Goal: Information Seeking & Learning: Learn about a topic

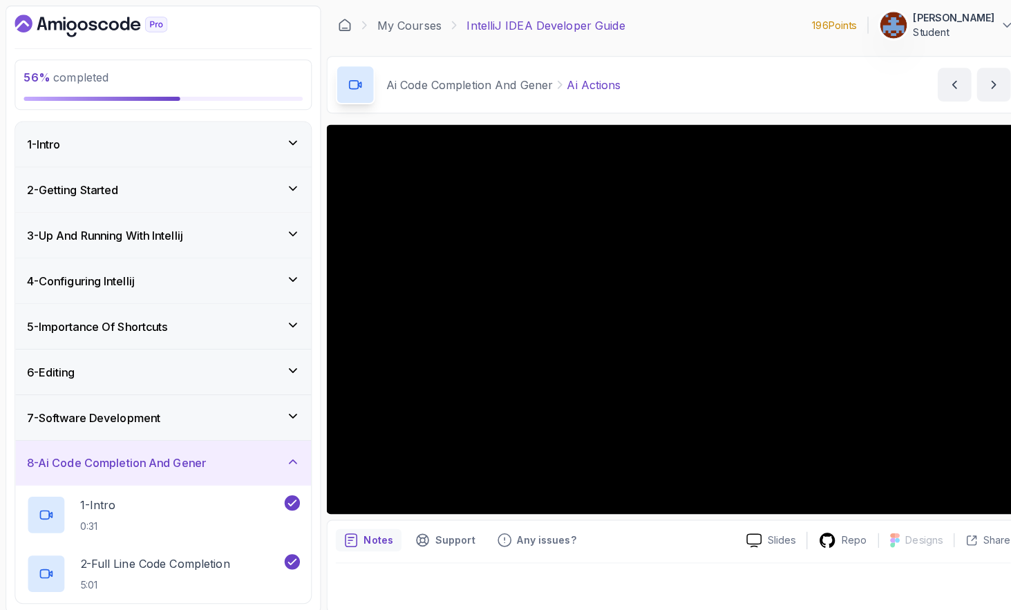
scroll to position [451, 0]
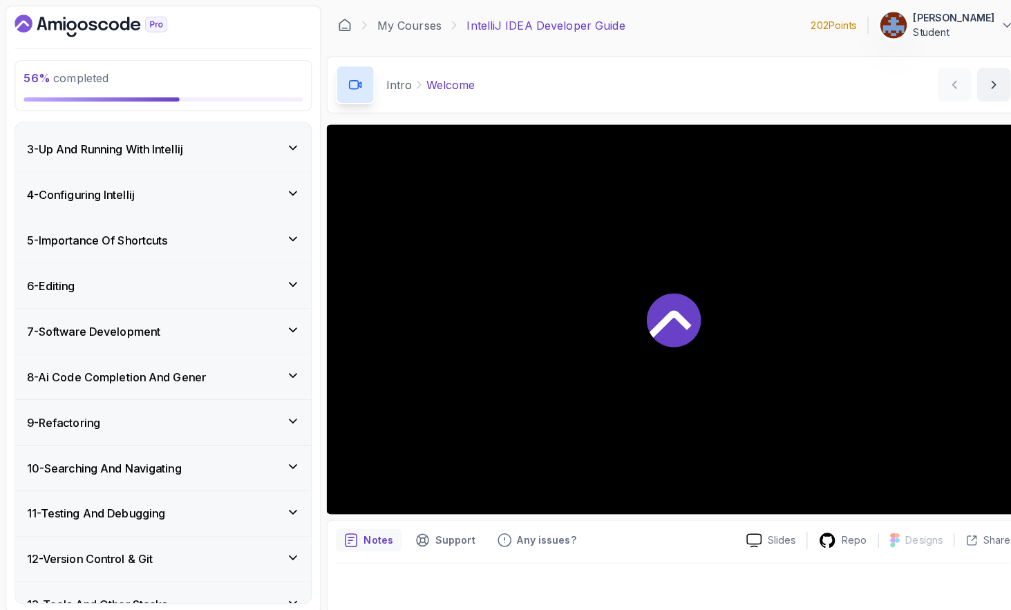
scroll to position [261, 0]
click at [262, 371] on div "8 - Ai Code Completion And Gener" at bounding box center [161, 370] width 270 height 17
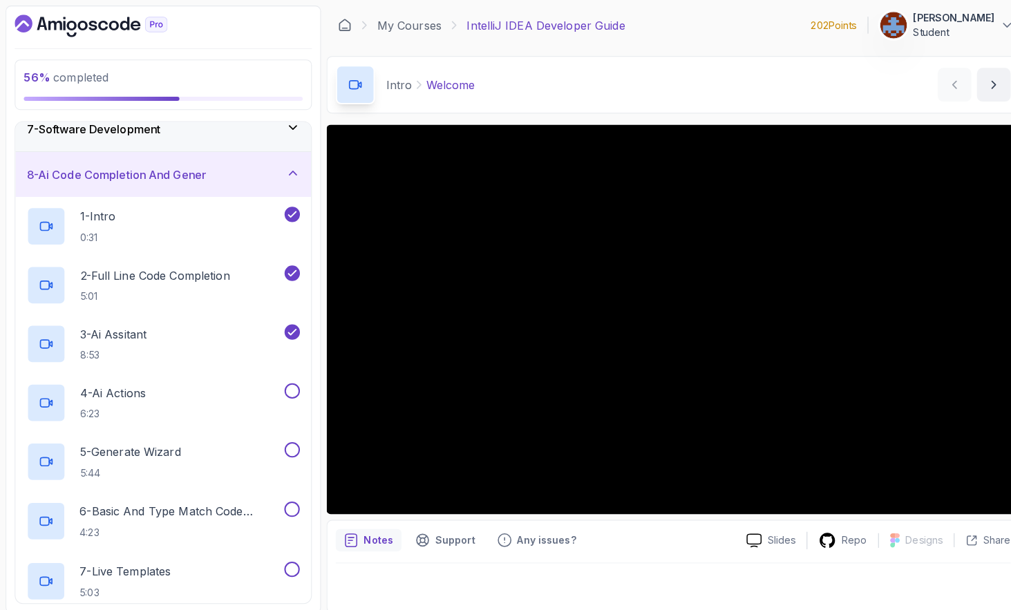
scroll to position [286, 0]
click at [292, 384] on button at bounding box center [288, 384] width 15 height 15
click at [283, 382] on icon at bounding box center [288, 384] width 12 height 14
click at [154, 386] on div "4 - Ai Actions 6:23" at bounding box center [152, 396] width 252 height 39
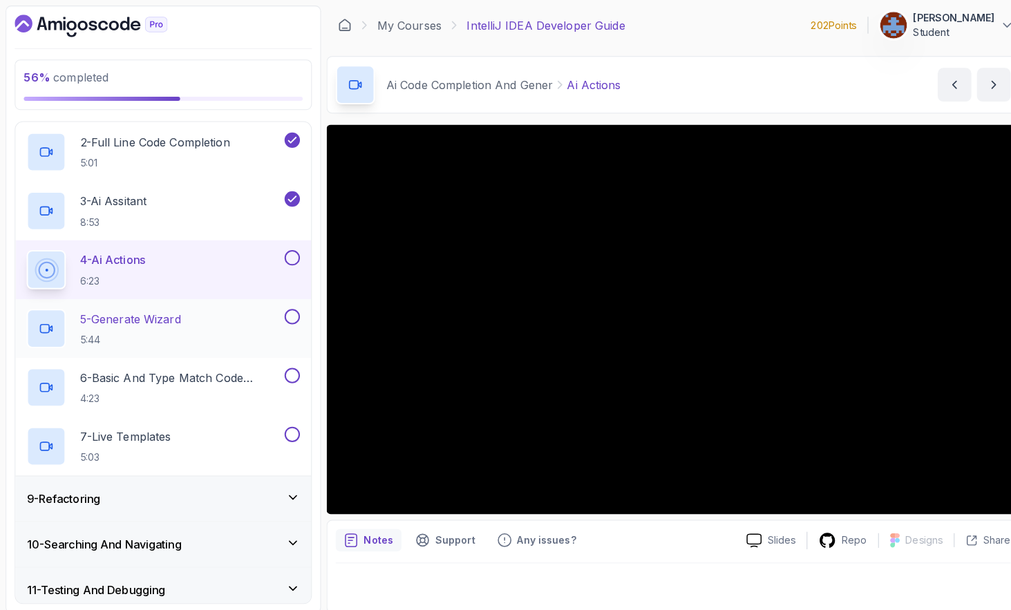
scroll to position [414, 0]
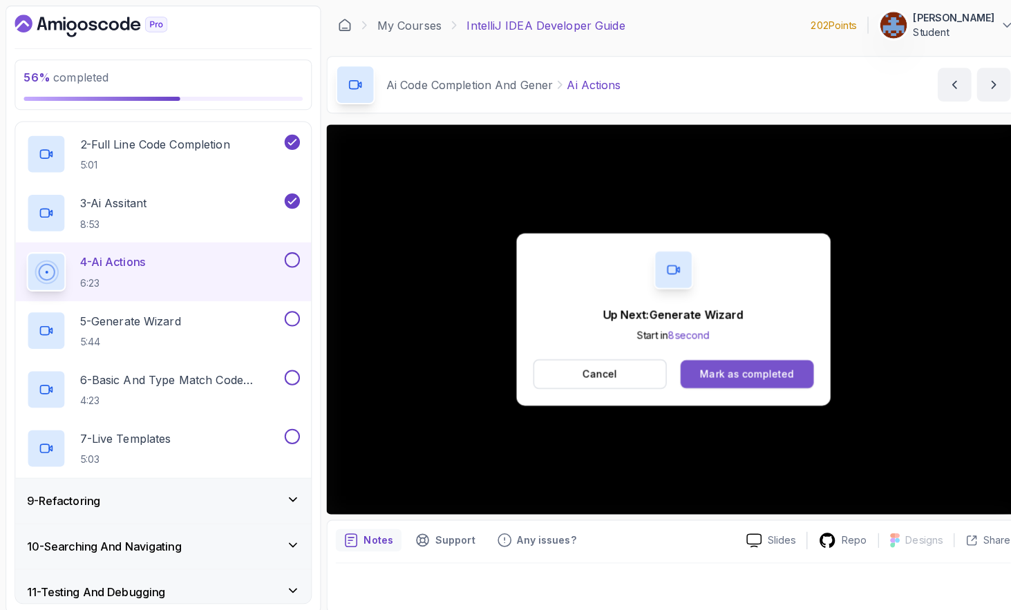
click at [727, 366] on div "Mark as completed" at bounding box center [737, 369] width 93 height 14
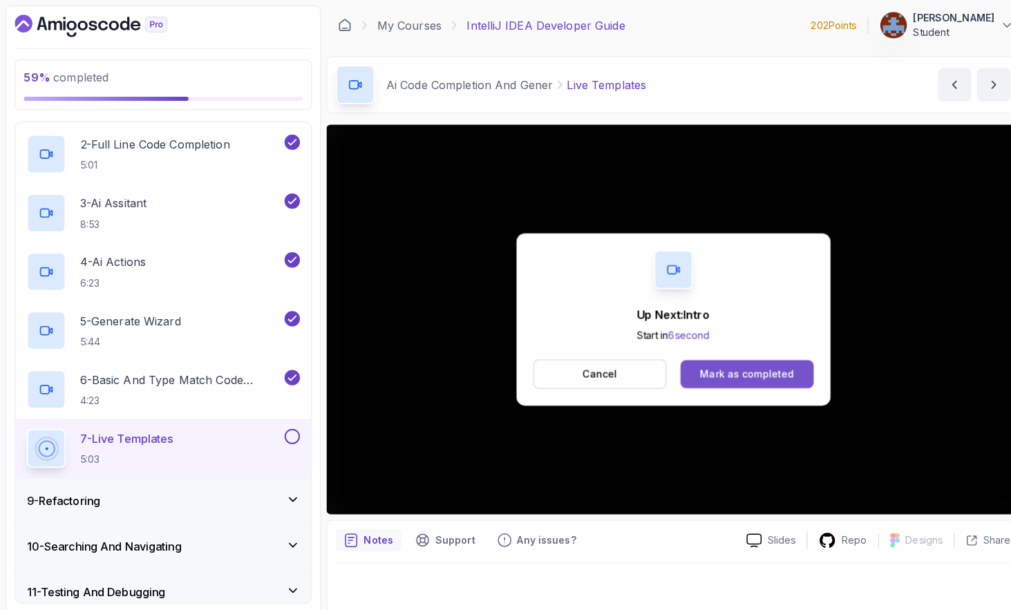
click at [760, 370] on div "Mark as completed" at bounding box center [737, 369] width 93 height 14
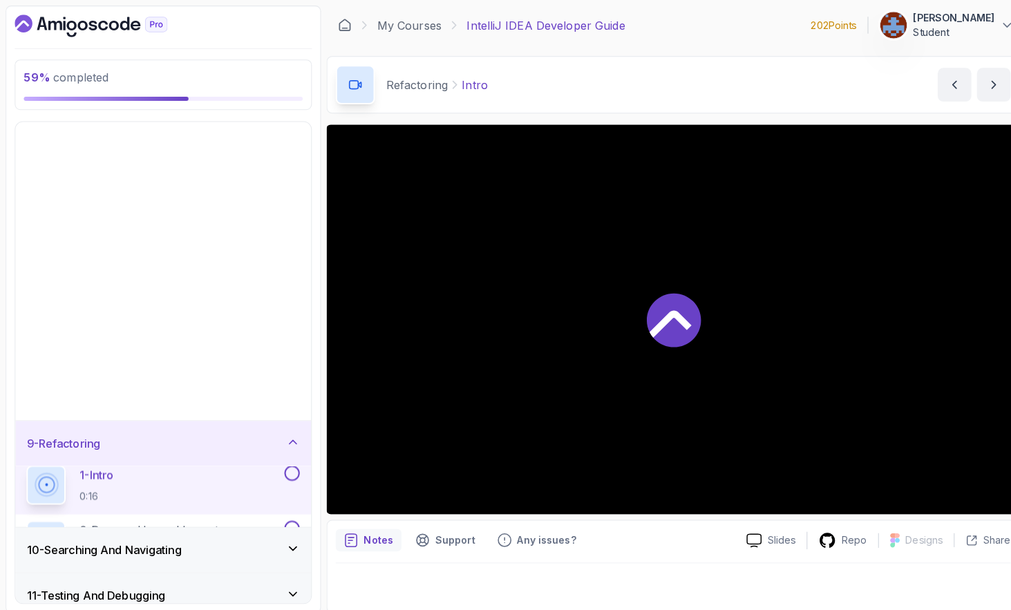
scroll to position [148, 0]
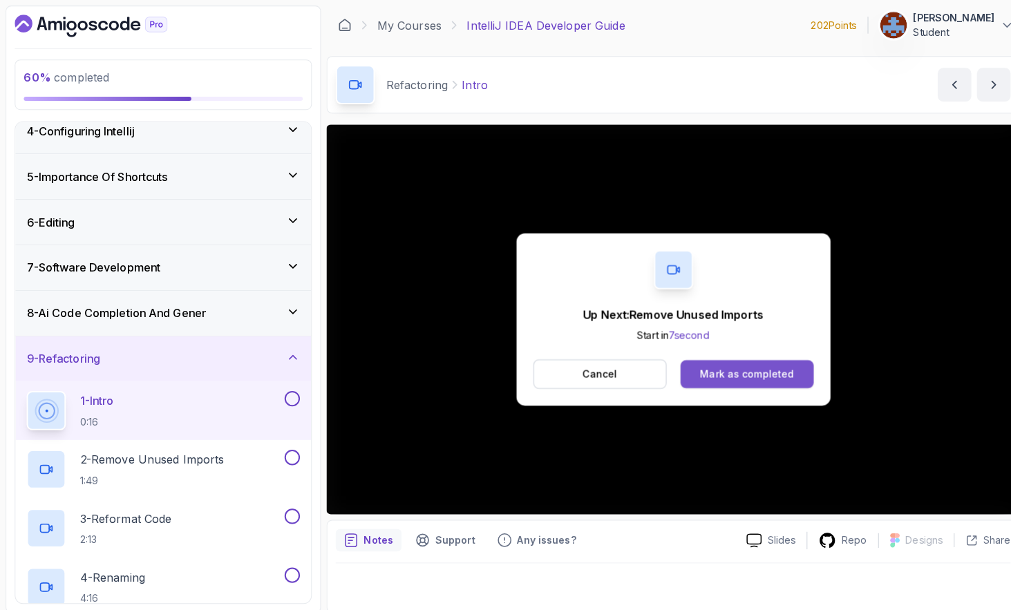
click at [736, 370] on div "Mark as completed" at bounding box center [737, 369] width 93 height 14
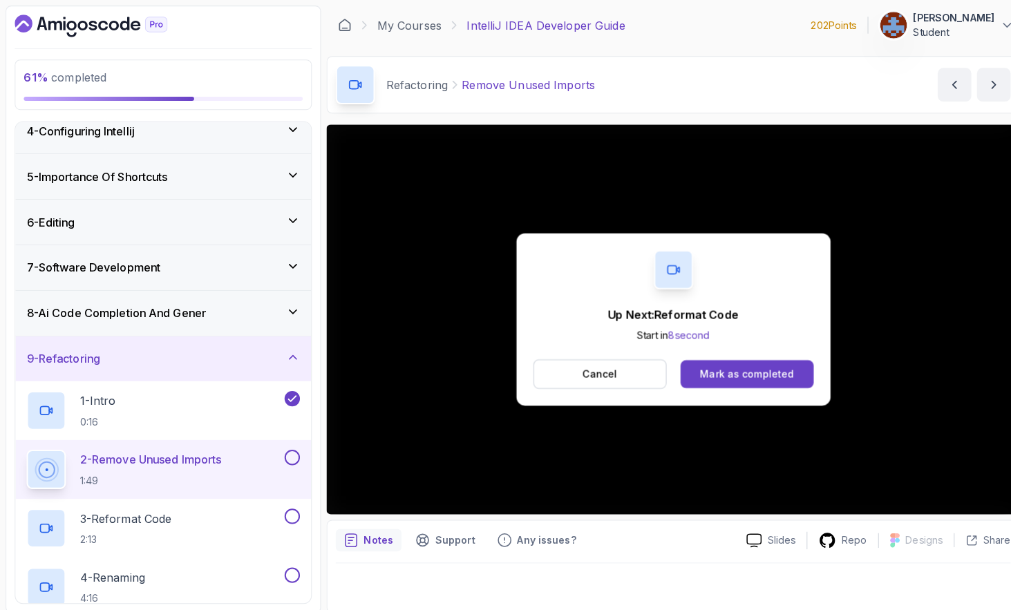
click at [752, 371] on div "Mark as completed" at bounding box center [737, 369] width 93 height 14
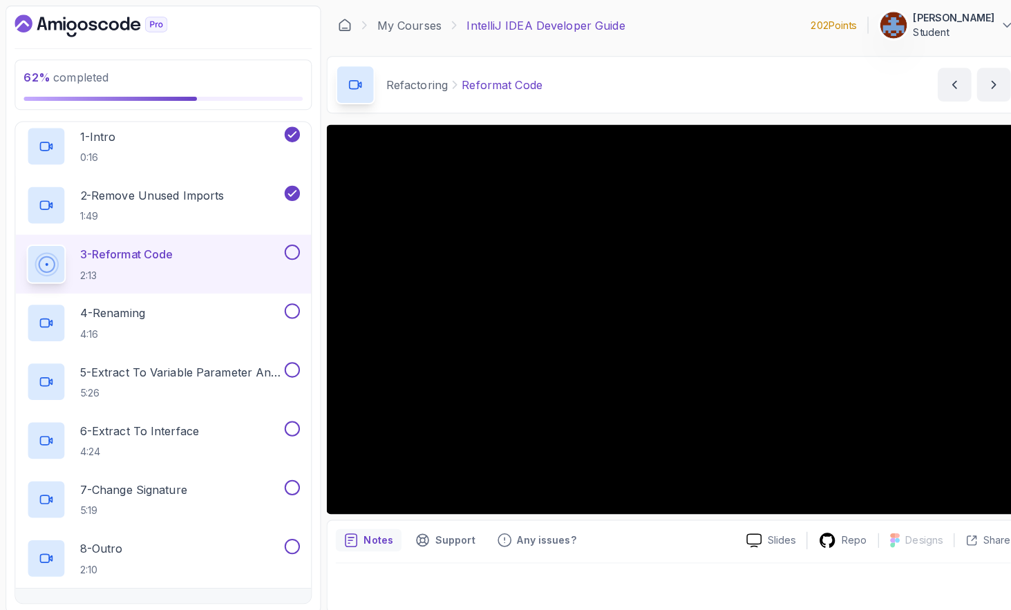
scroll to position [416, 0]
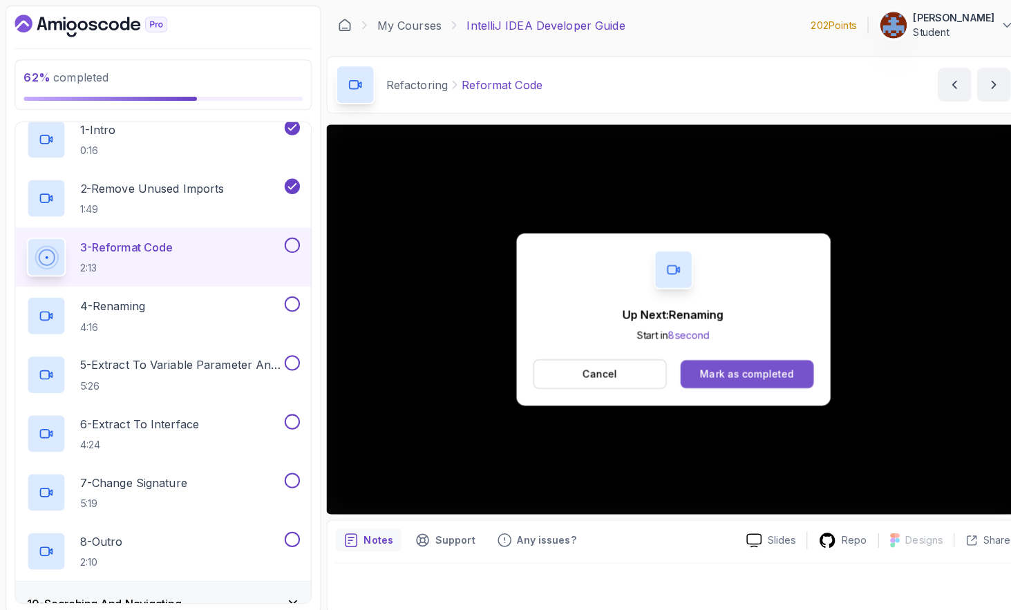
click at [718, 370] on div "Mark as completed" at bounding box center [737, 369] width 93 height 14
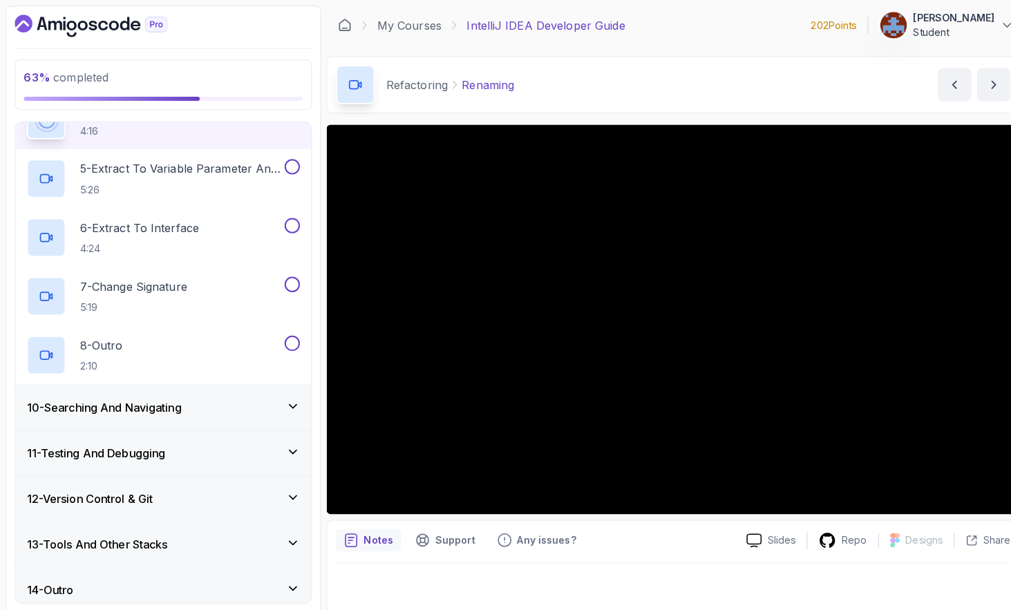
scroll to position [613, 0]
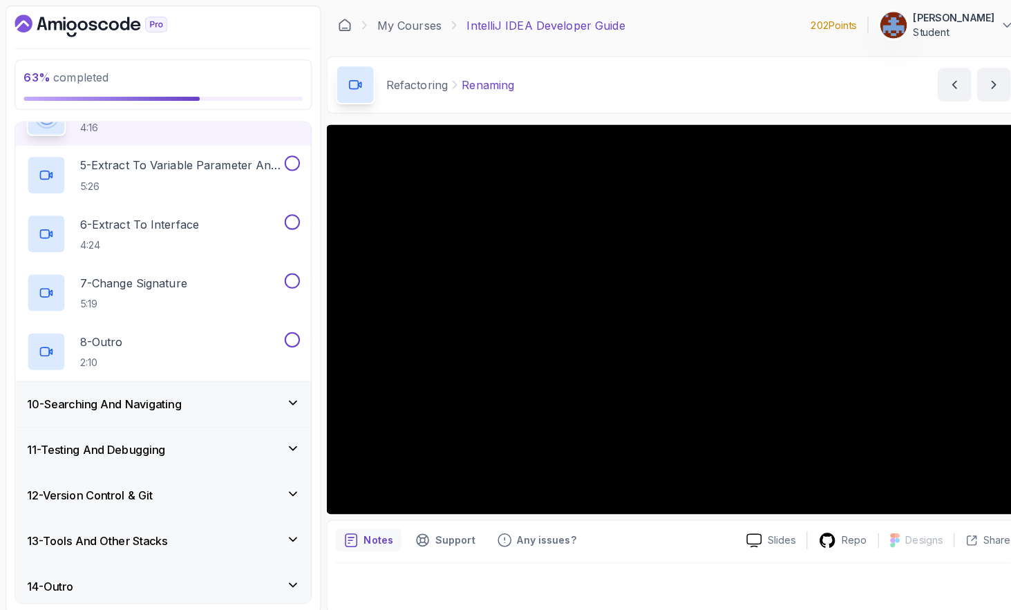
click at [254, 405] on div "10 - Searching And Navigating" at bounding box center [161, 399] width 292 height 44
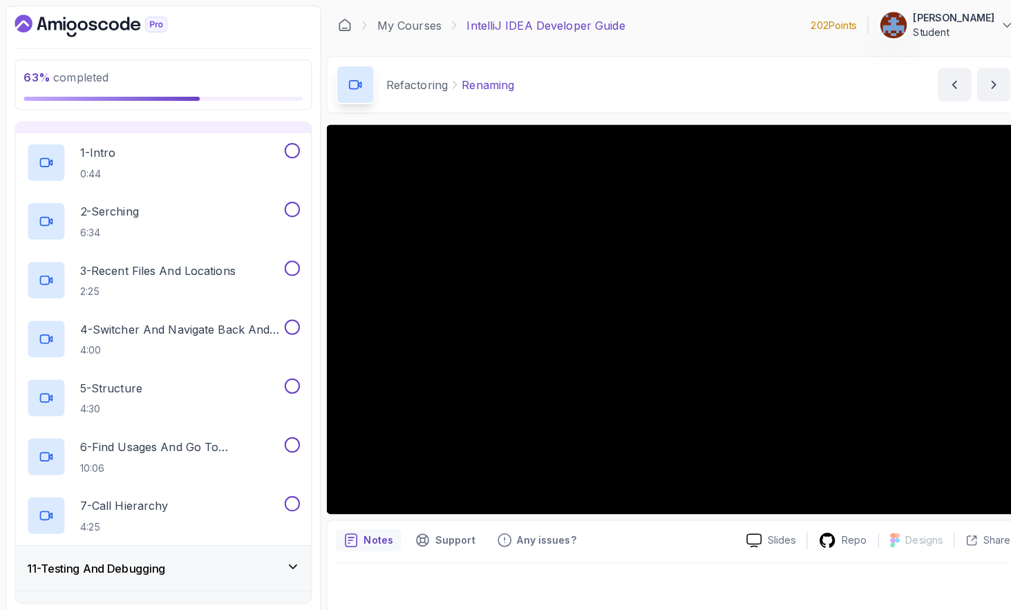
scroll to position [439, 0]
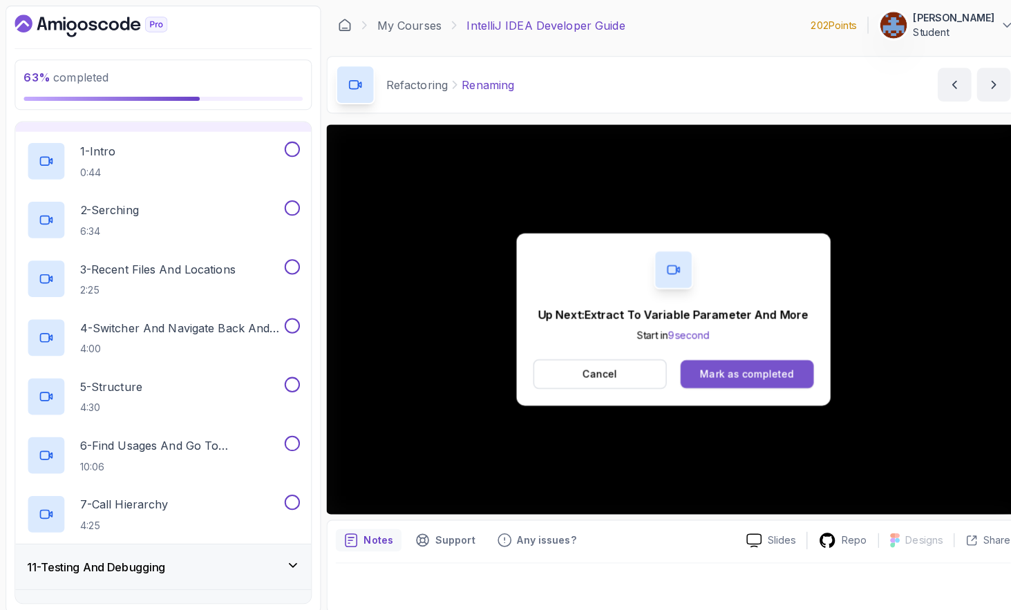
click at [731, 369] on div "Mark as completed" at bounding box center [737, 369] width 93 height 14
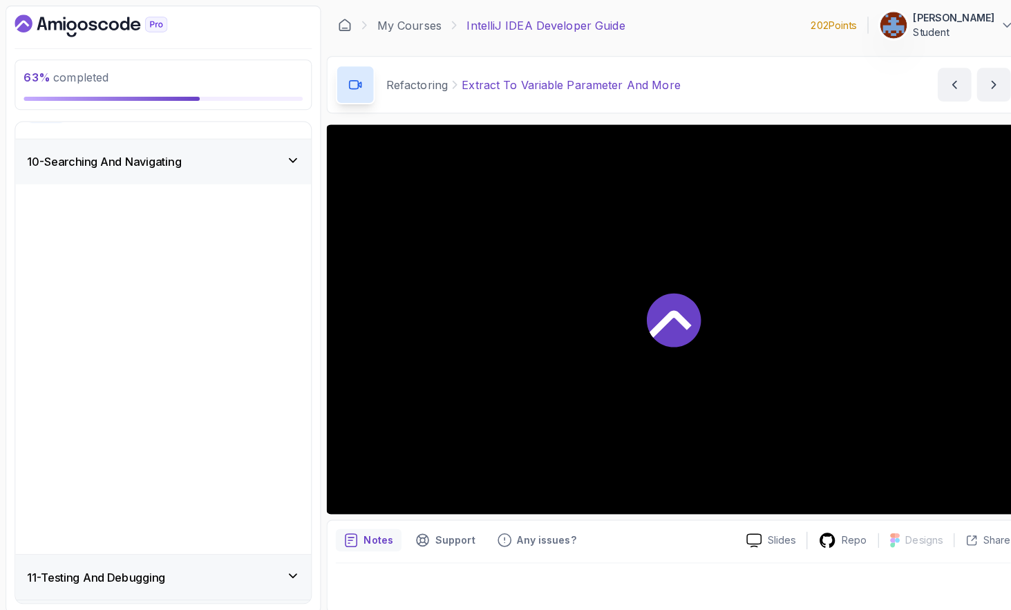
scroll to position [148, 0]
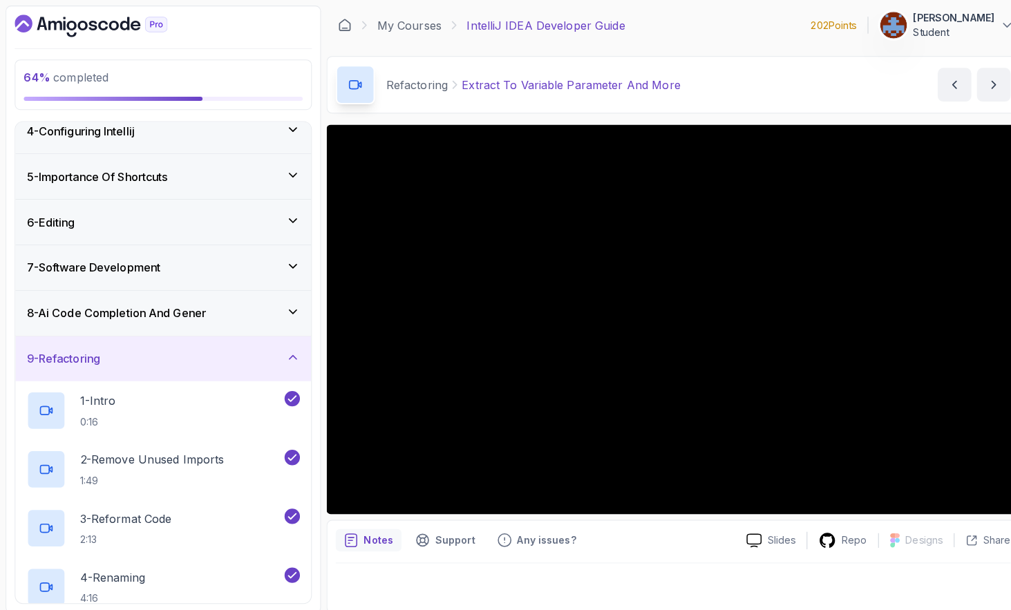
click at [292, 353] on icon at bounding box center [289, 353] width 14 height 14
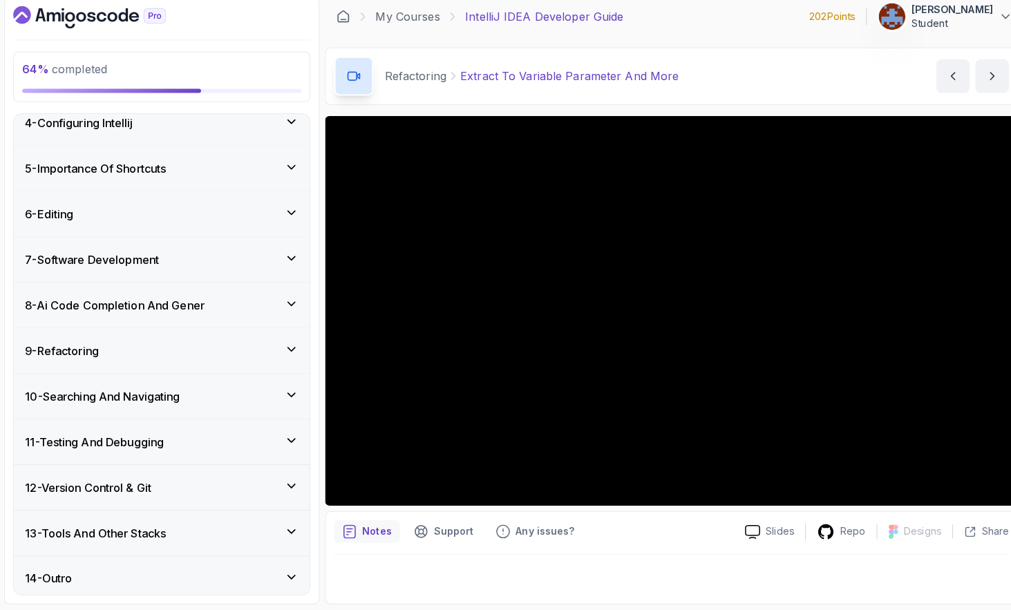
click at [294, 361] on div "9 - Refactoring" at bounding box center [161, 355] width 292 height 44
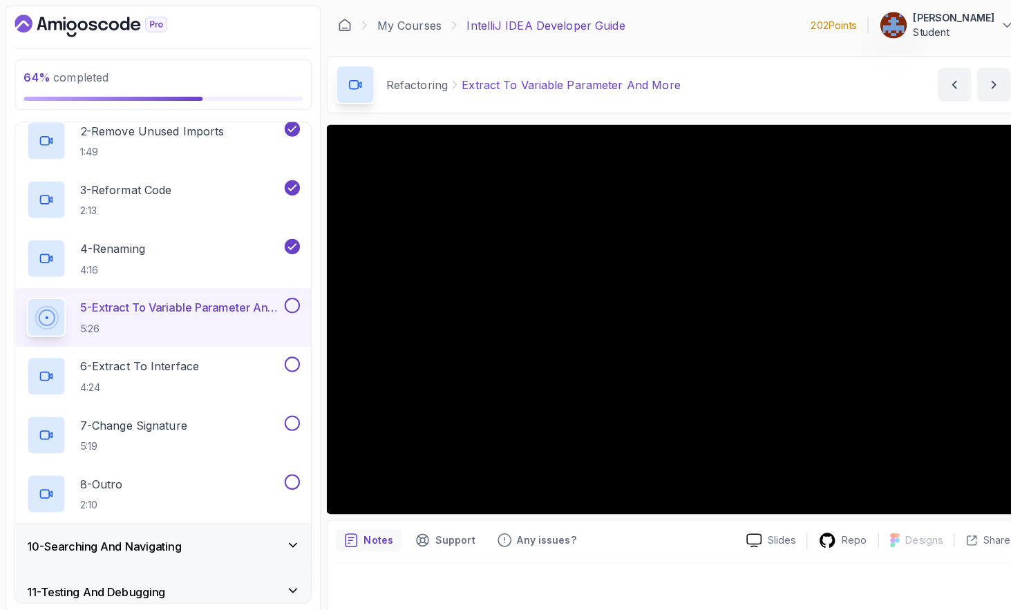
scroll to position [478, 0]
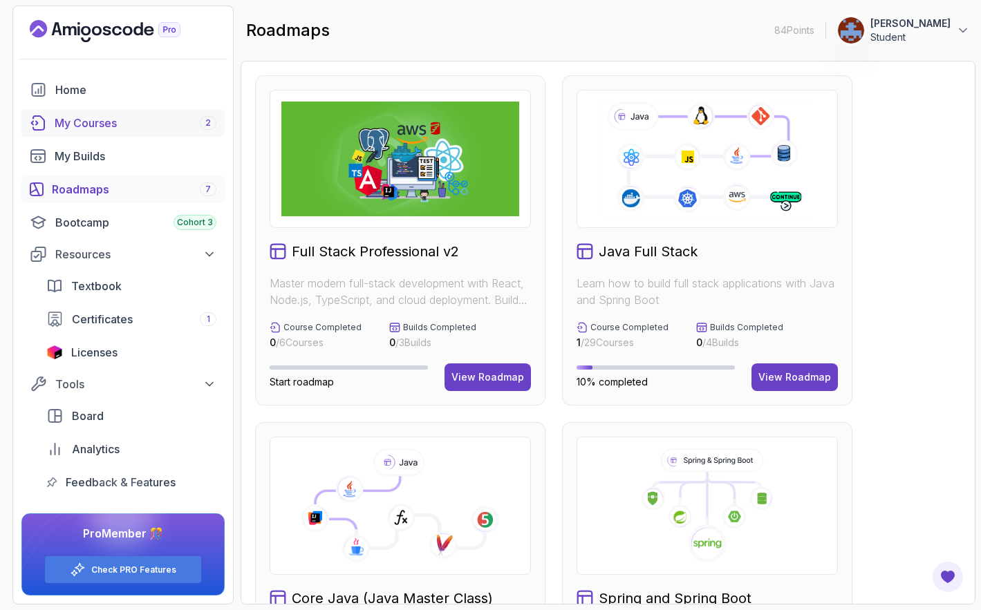
click at [145, 127] on div "My Courses 2" at bounding box center [136, 123] width 162 height 17
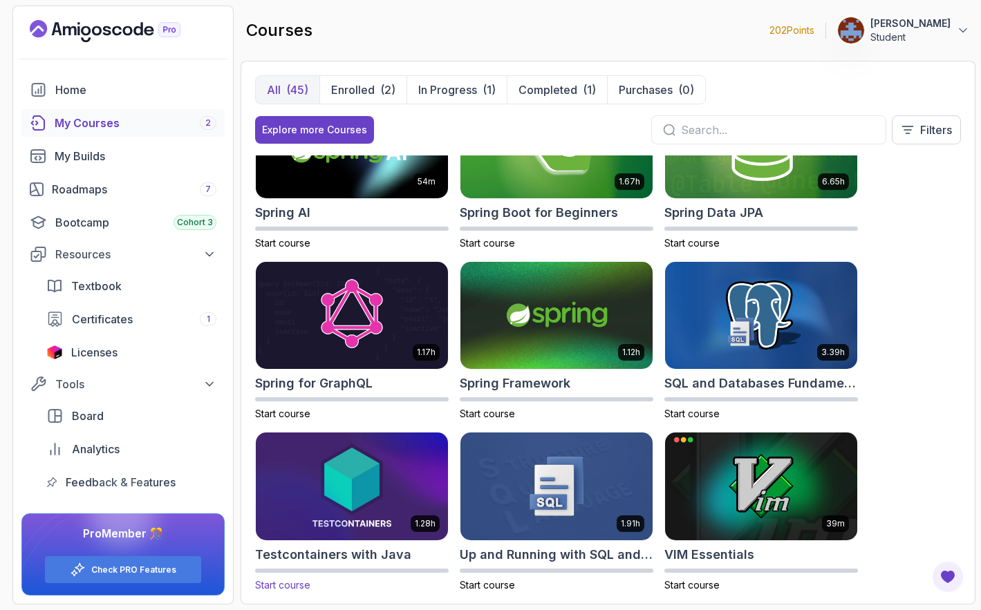
scroll to position [2136, 0]
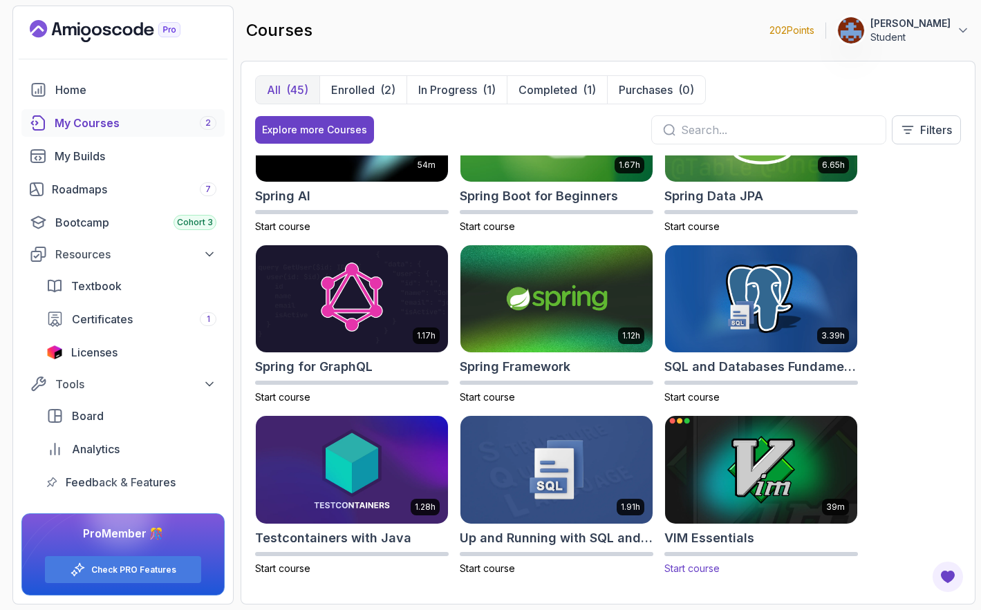
click at [742, 456] on img at bounding box center [761, 469] width 202 height 113
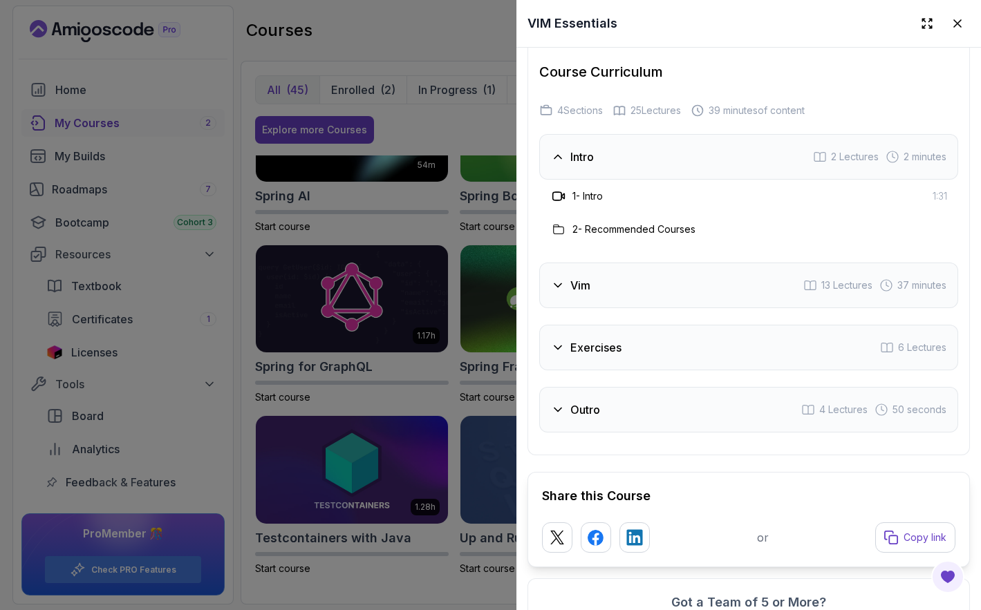
scroll to position [2022, 0]
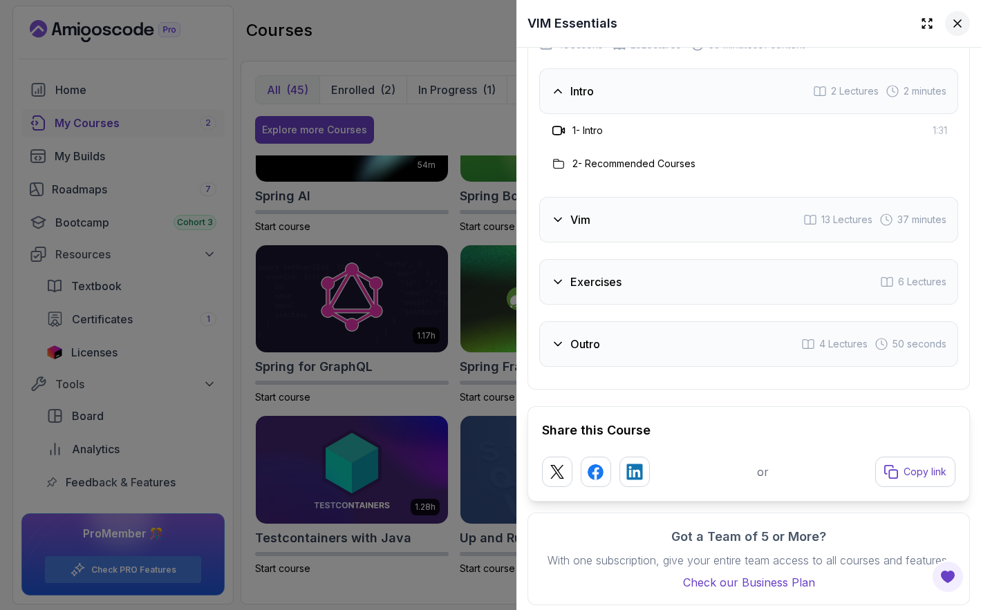
click at [959, 27] on icon at bounding box center [958, 24] width 14 height 14
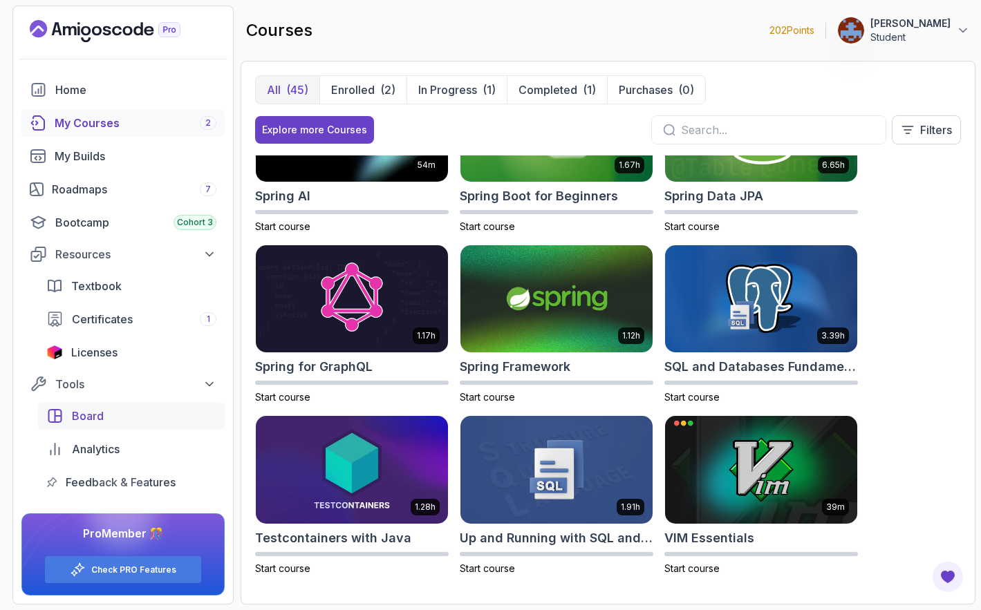
click at [100, 418] on span "Board" at bounding box center [88, 416] width 32 height 17
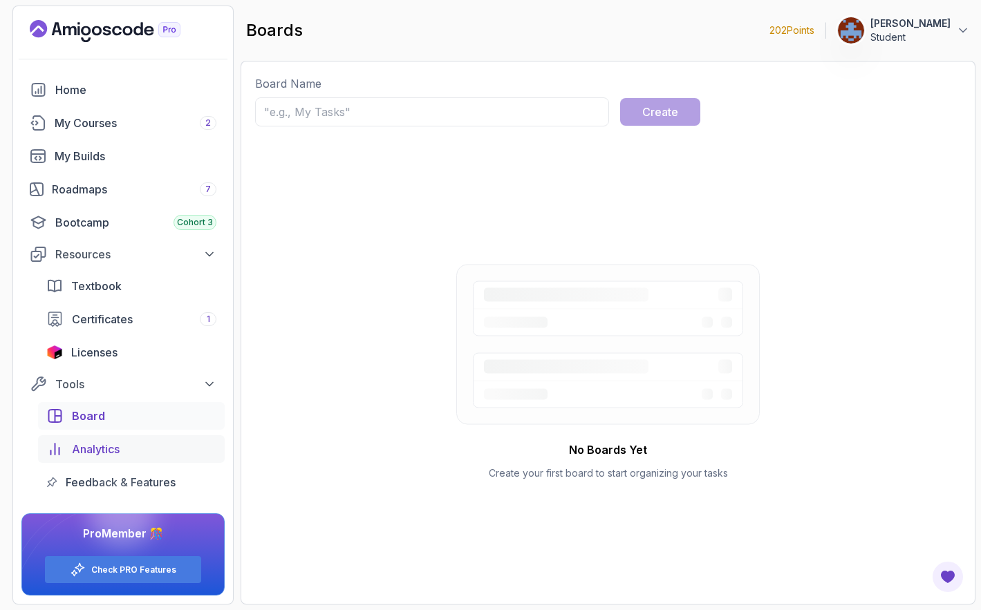
click at [115, 448] on span "Analytics" at bounding box center [96, 449] width 48 height 17
